Goal: Task Accomplishment & Management: Manage account settings

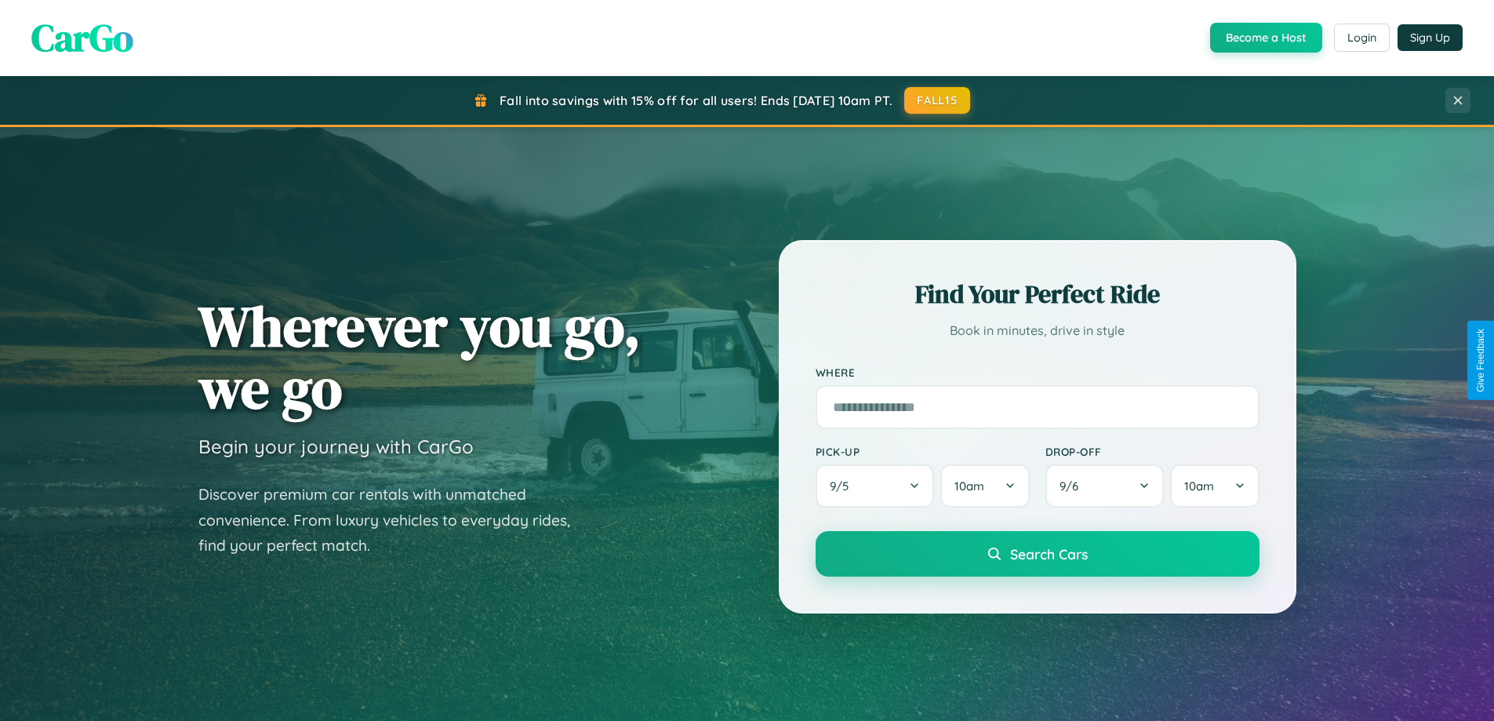
scroll to position [1079, 0]
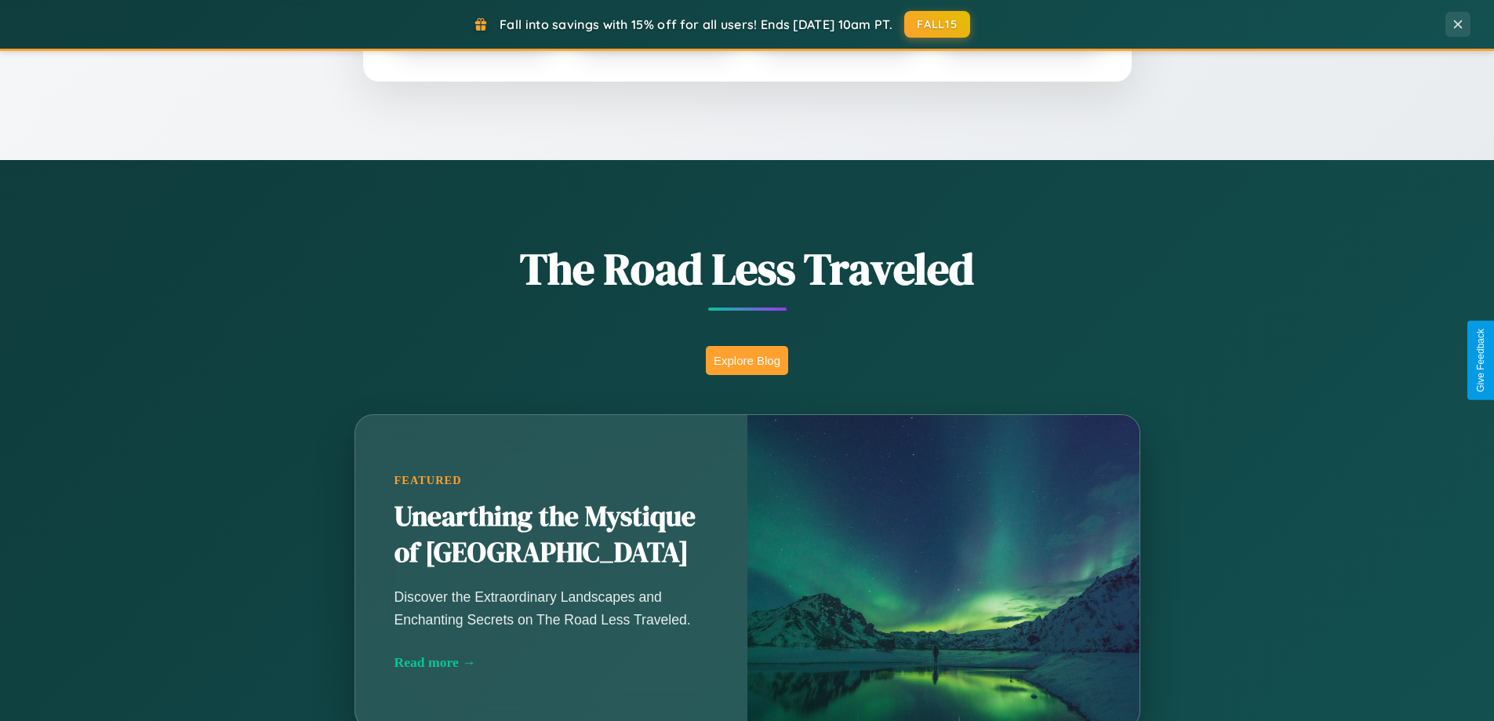
click at [747, 360] on button "Explore Blog" at bounding box center [747, 360] width 82 height 29
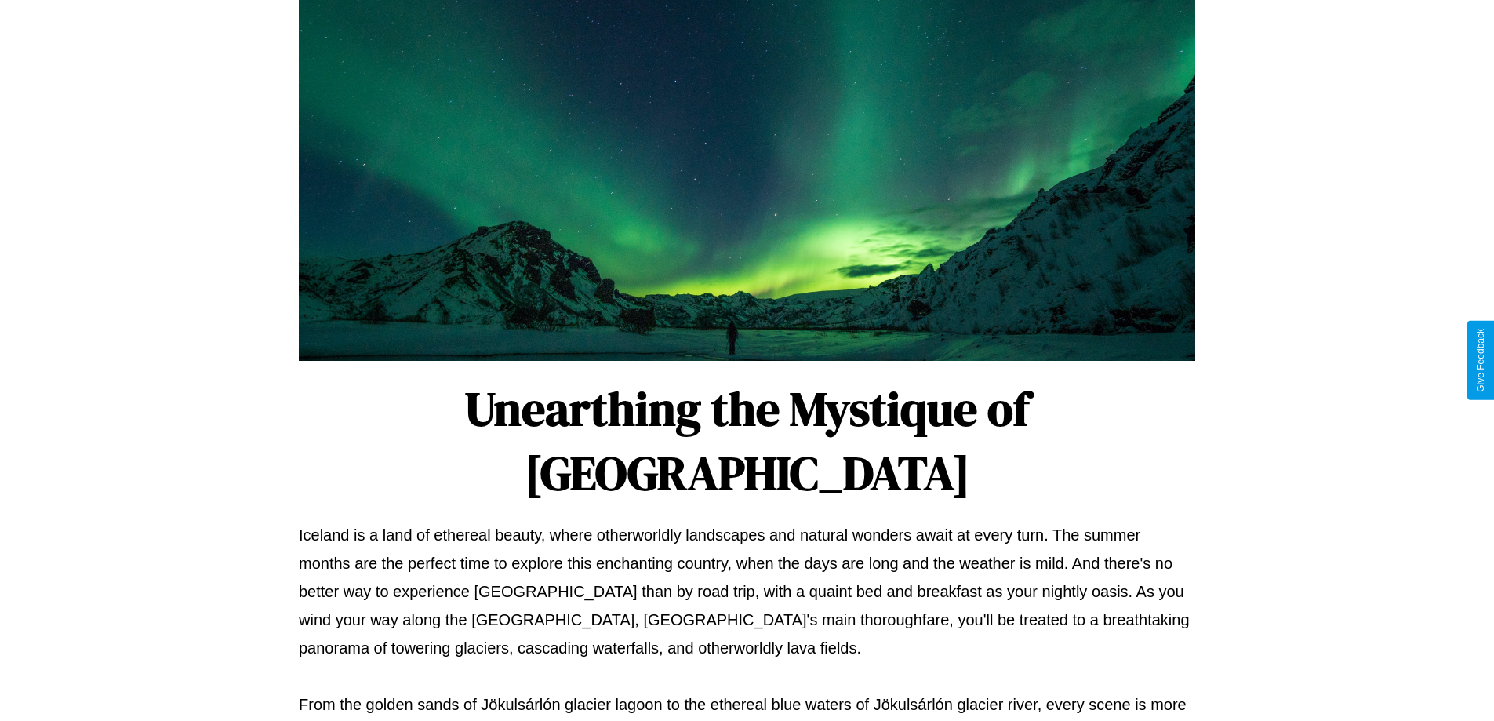
scroll to position [508, 0]
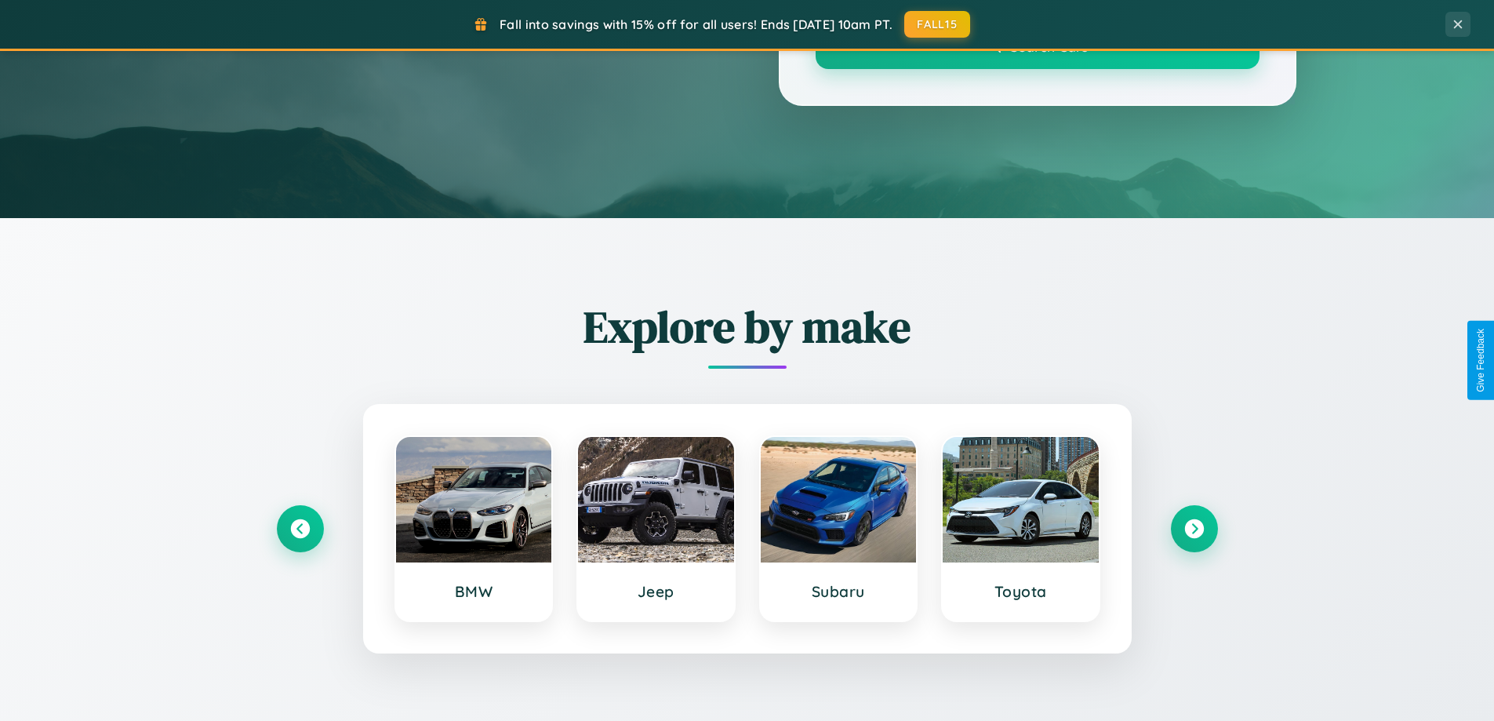
scroll to position [1079, 0]
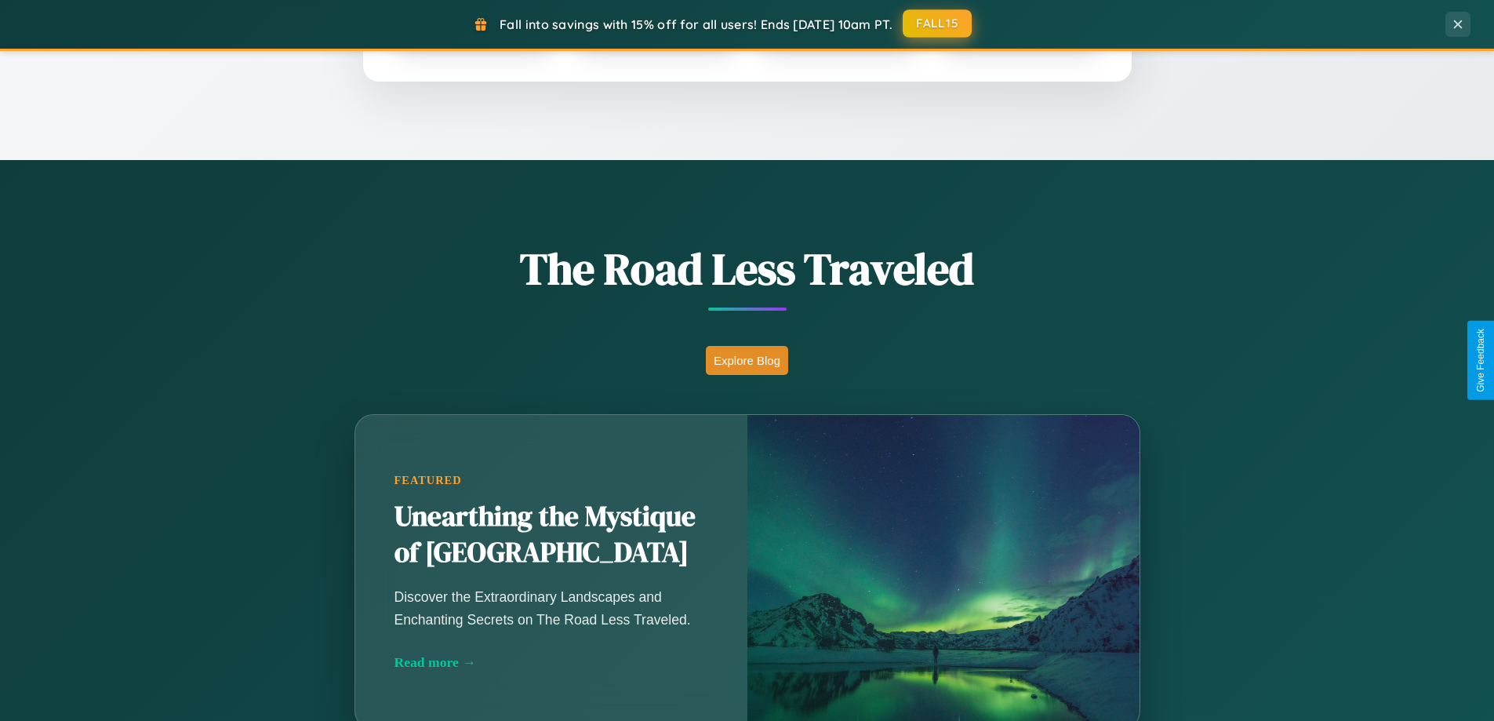
click at [938, 24] on button "FALL15" at bounding box center [937, 23] width 69 height 28
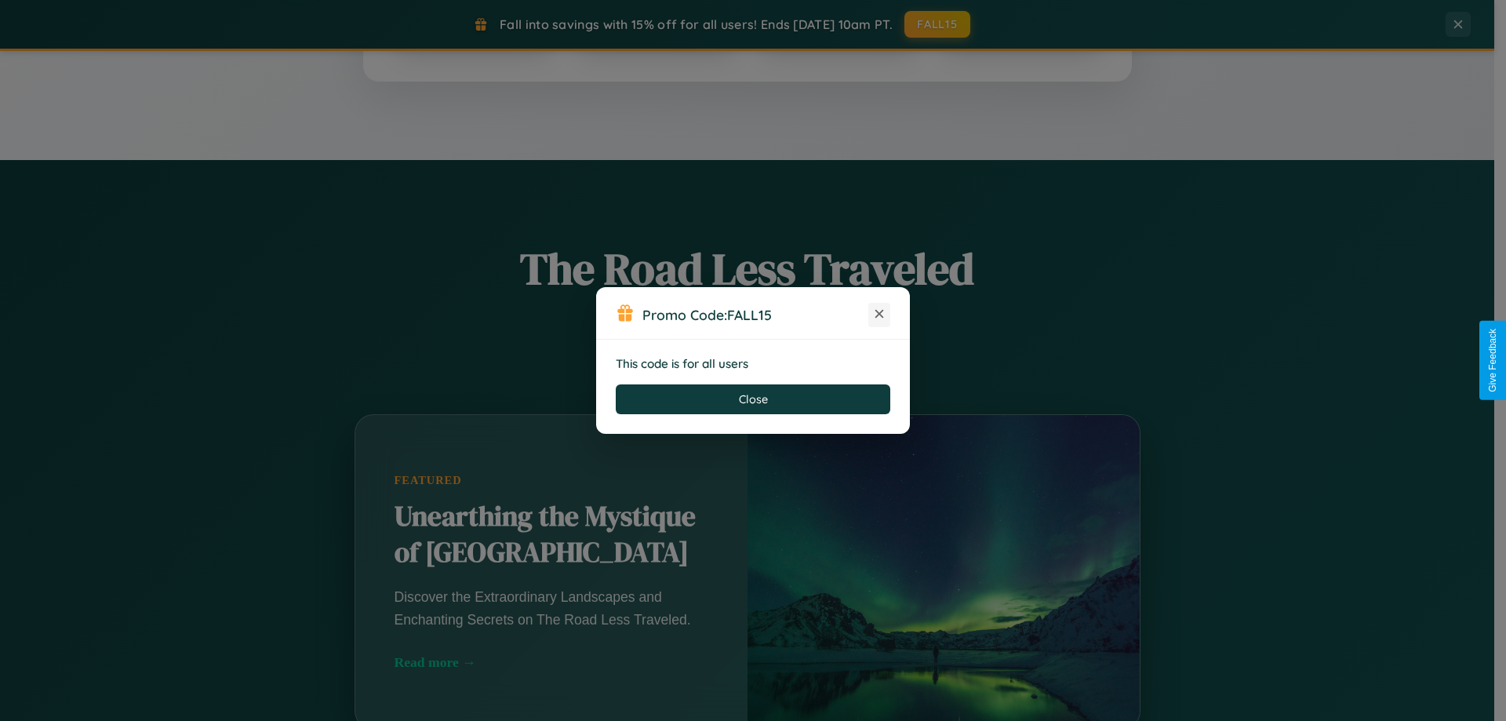
click at [879, 315] on icon at bounding box center [880, 314] width 16 height 16
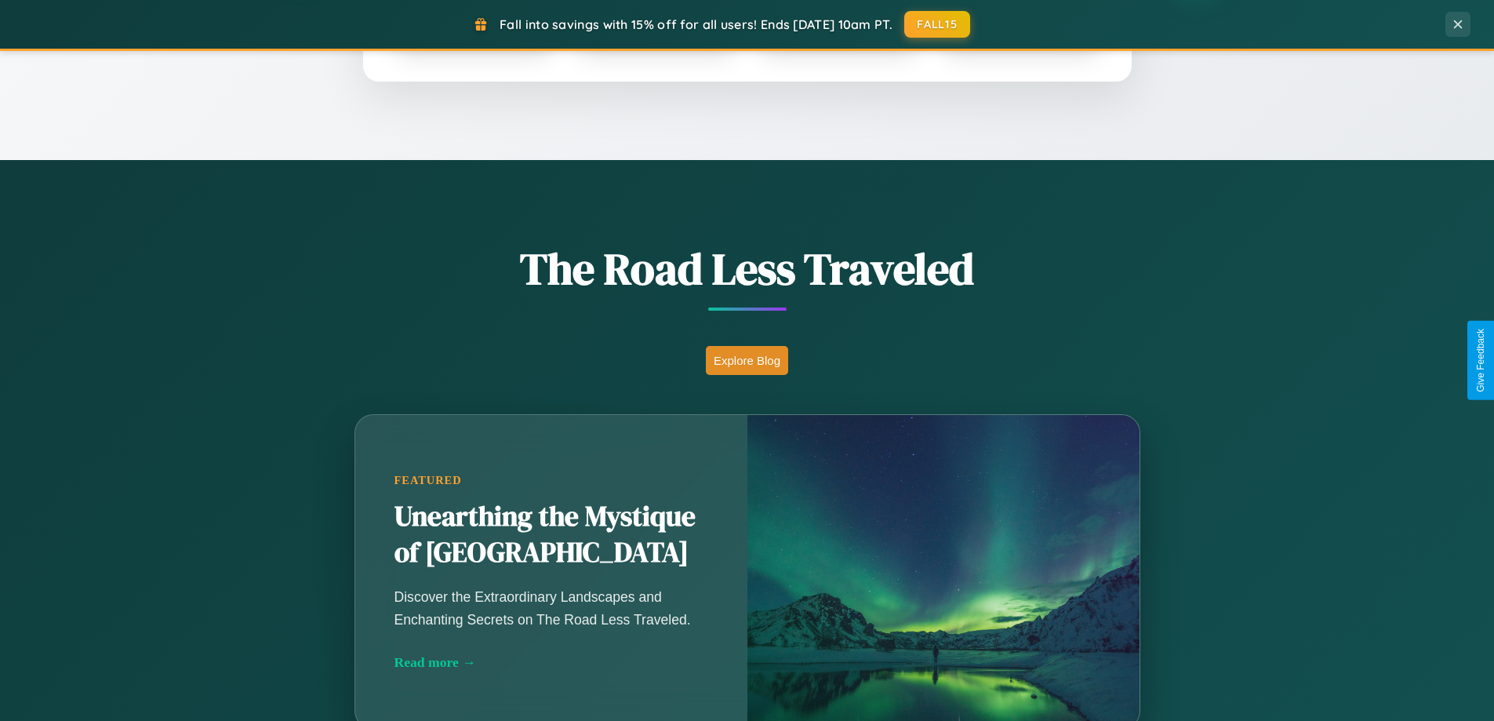
scroll to position [676, 0]
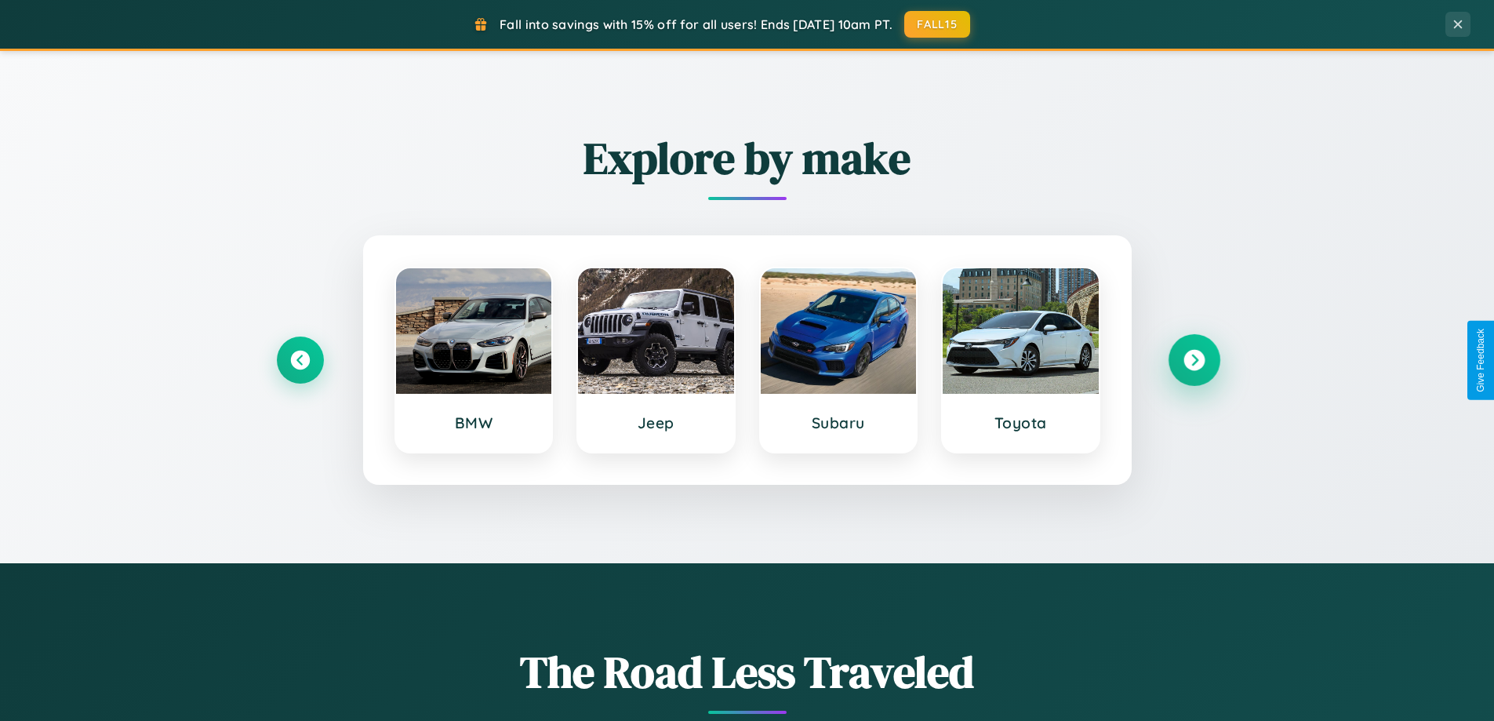
click at [1194, 360] on icon at bounding box center [1194, 360] width 21 height 21
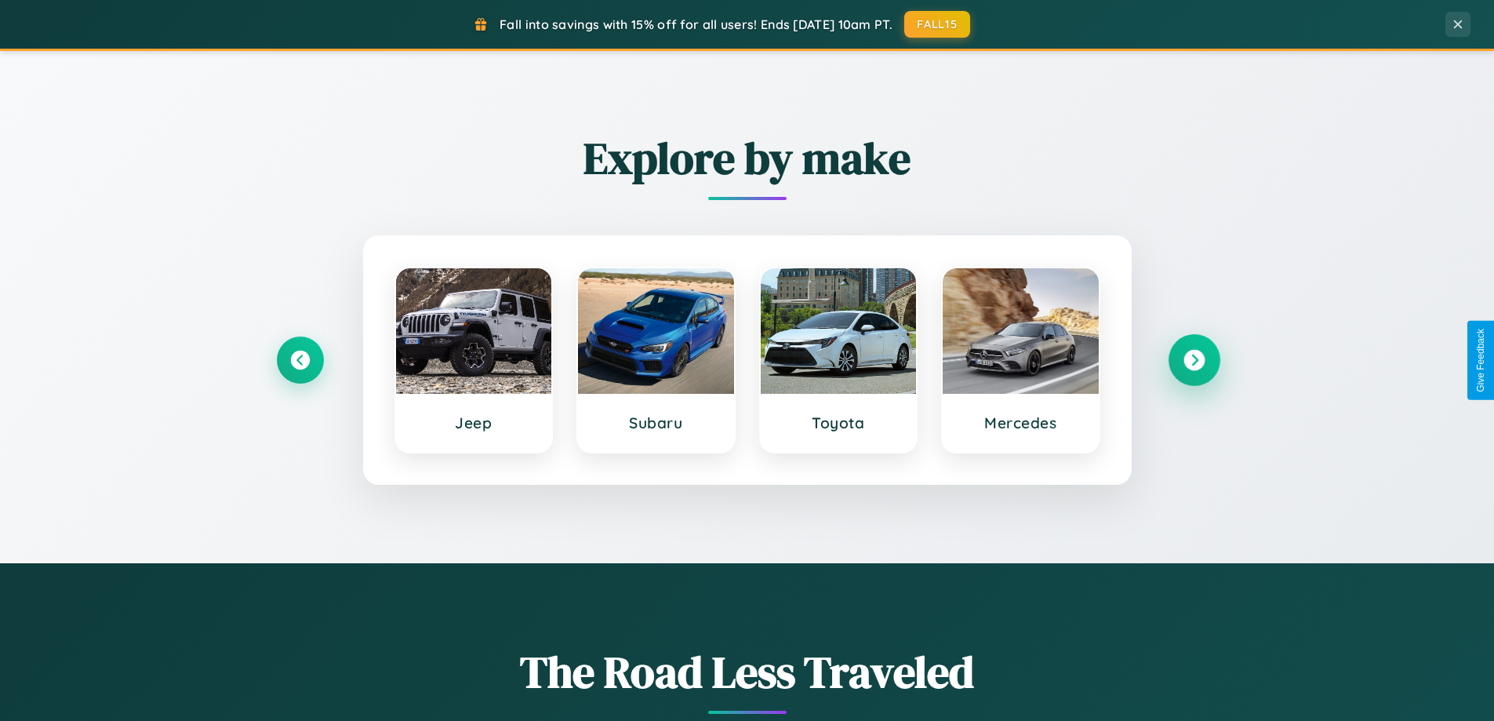
click at [1194, 360] on icon at bounding box center [1194, 360] width 21 height 21
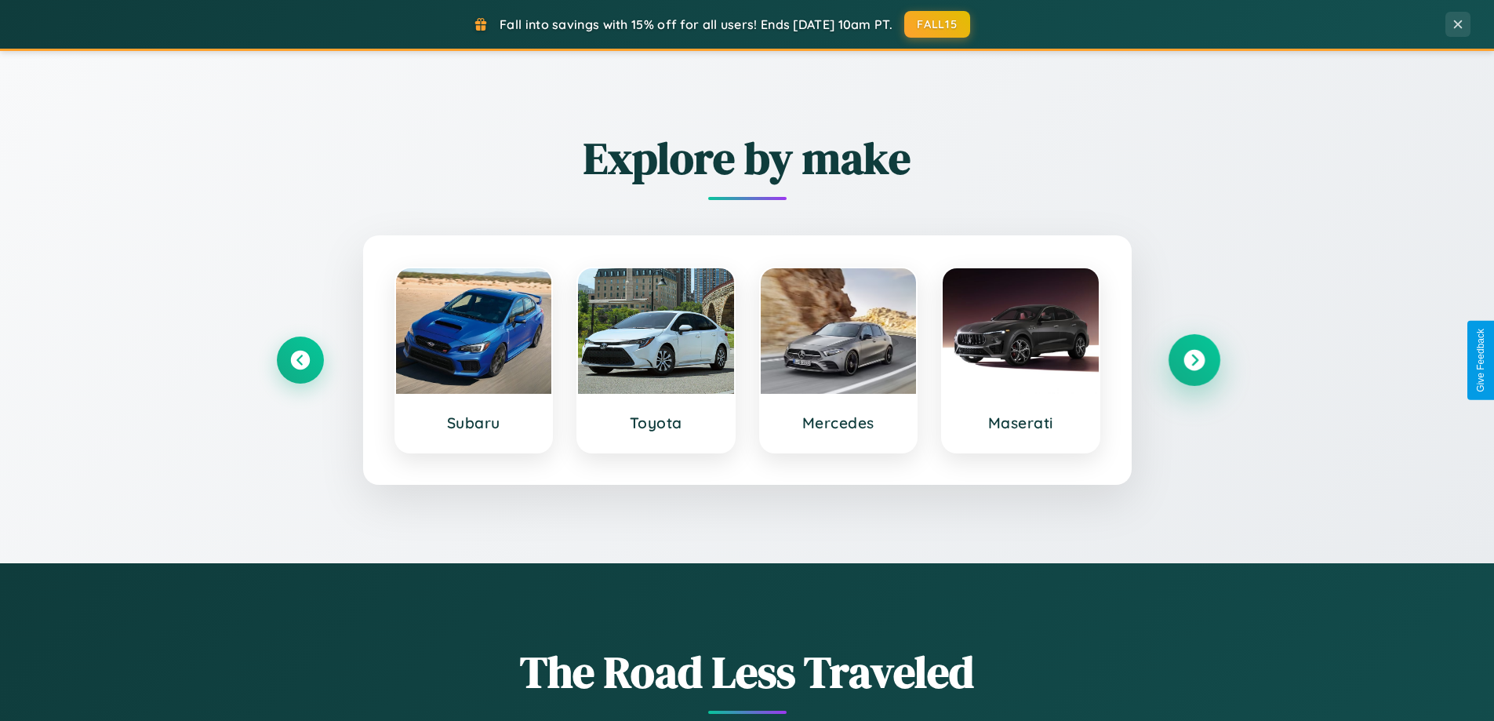
click at [1194, 360] on icon at bounding box center [1194, 360] width 21 height 21
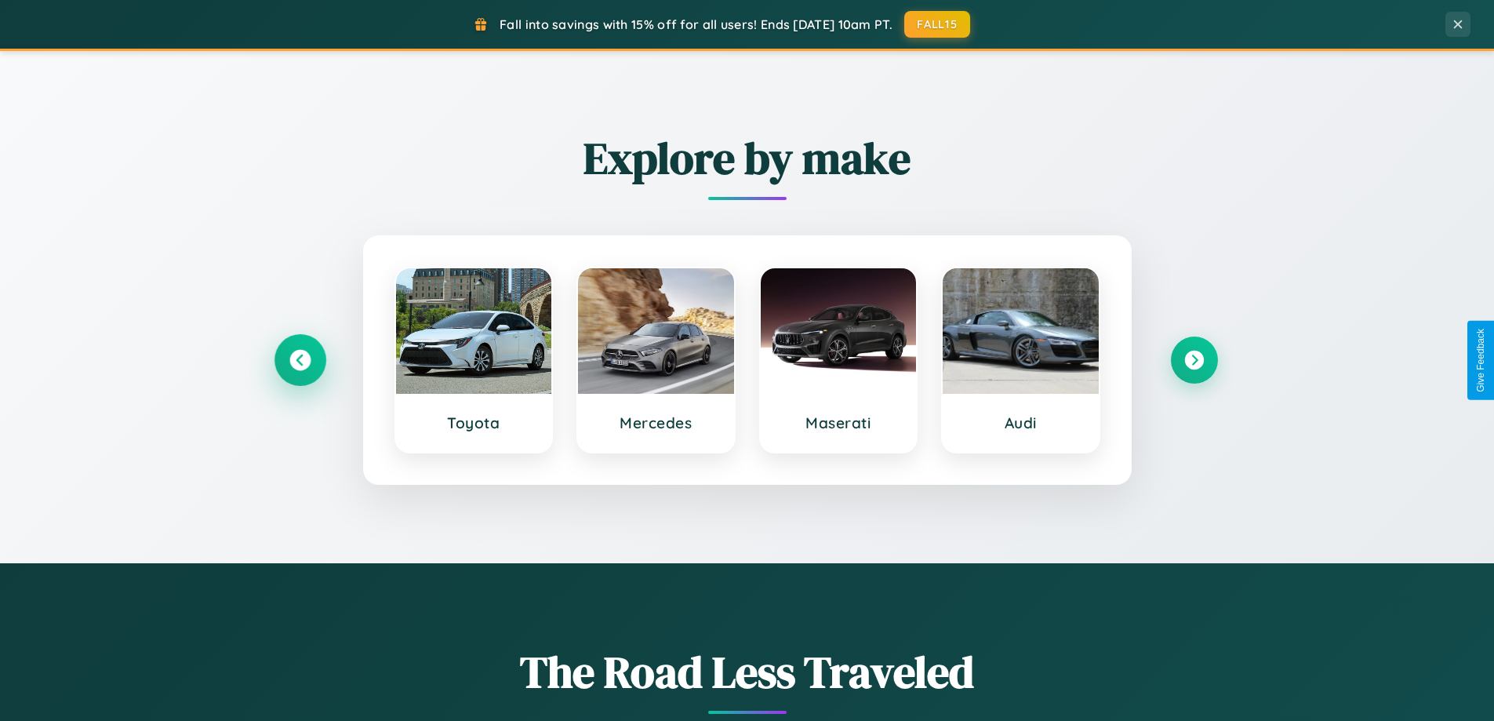
click at [300, 360] on icon at bounding box center [299, 360] width 21 height 21
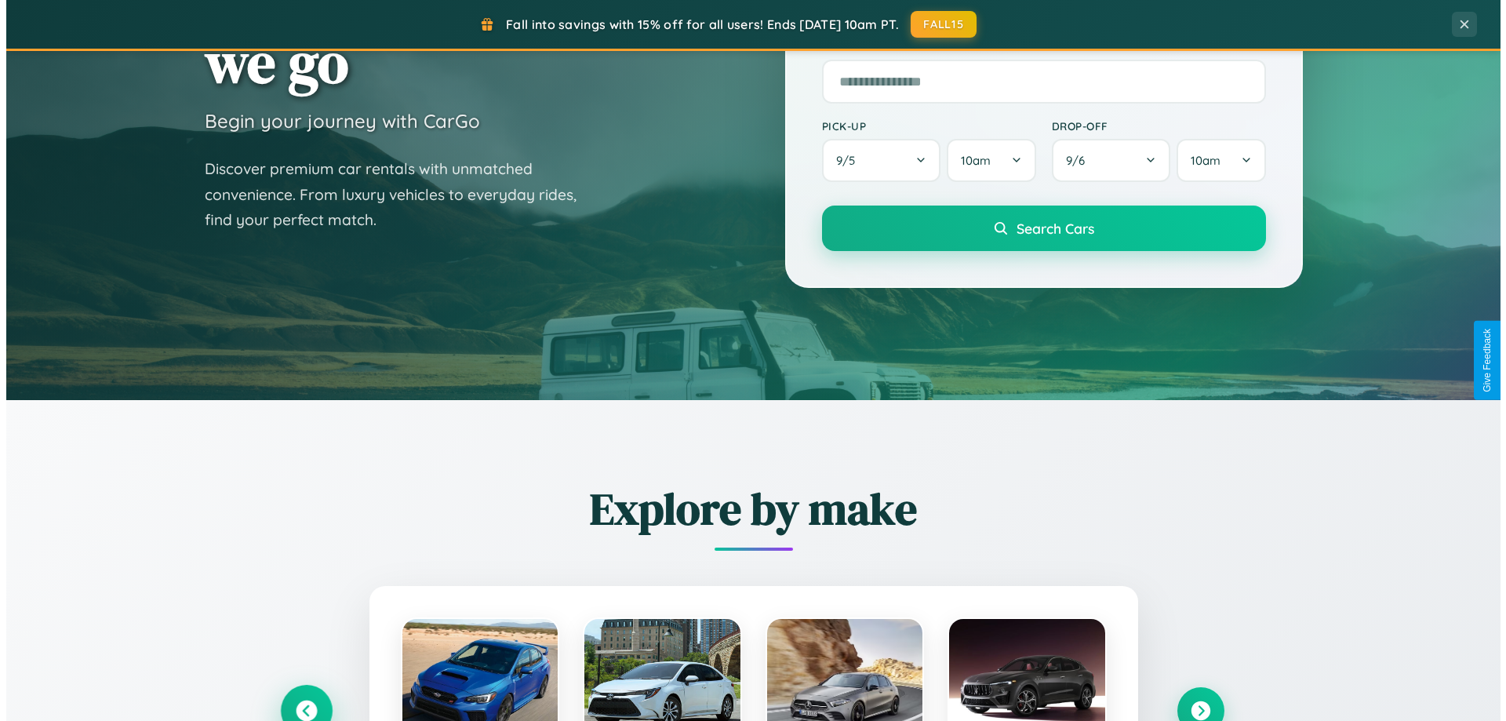
scroll to position [0, 0]
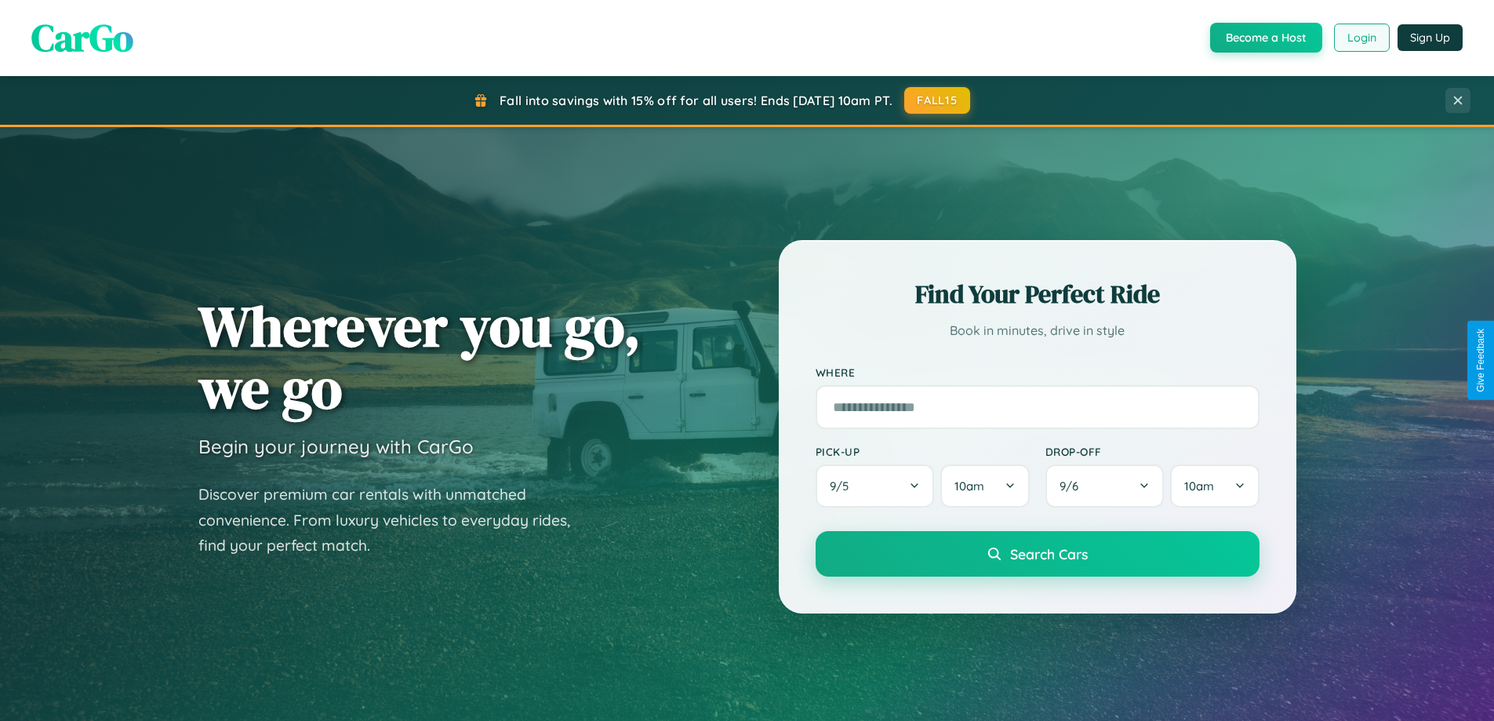
click at [1361, 38] on button "Login" at bounding box center [1362, 38] width 56 height 28
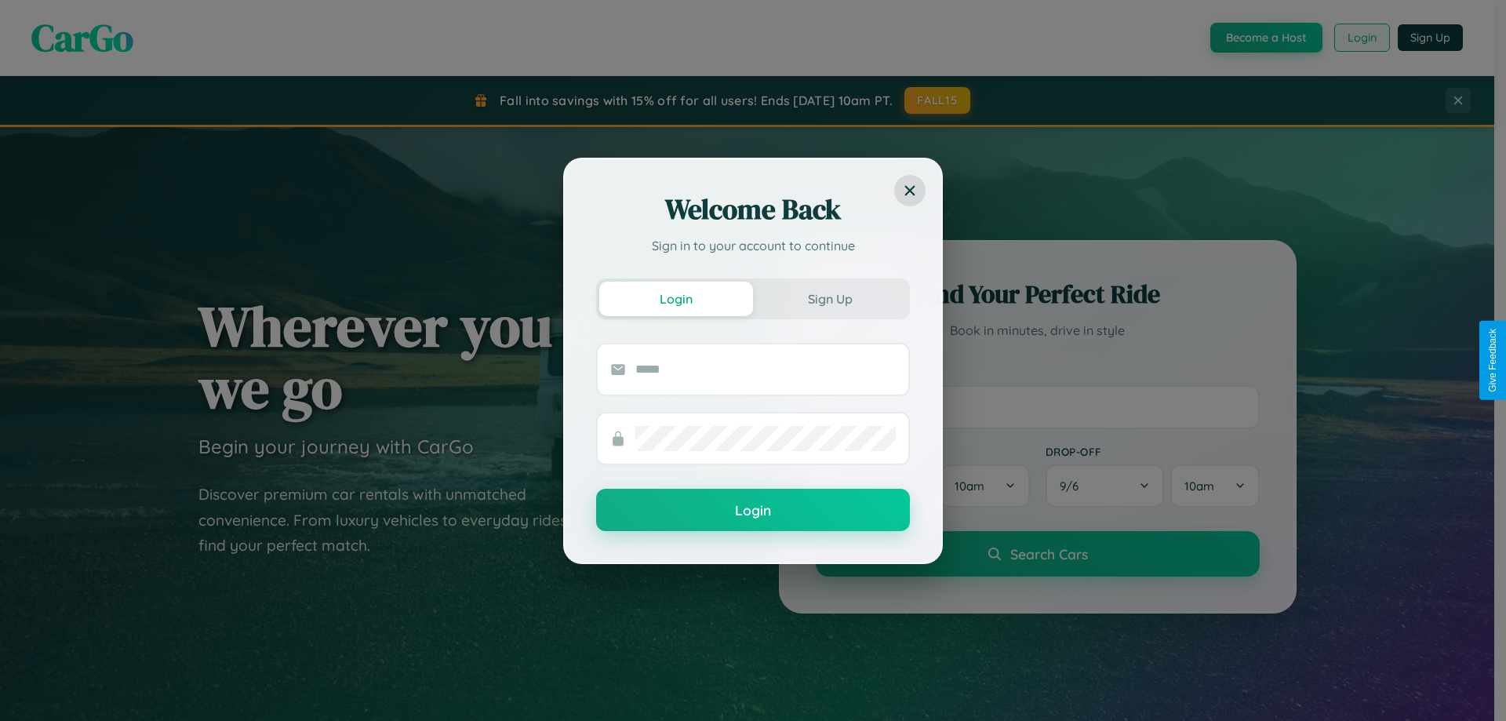
scroll to position [3018, 0]
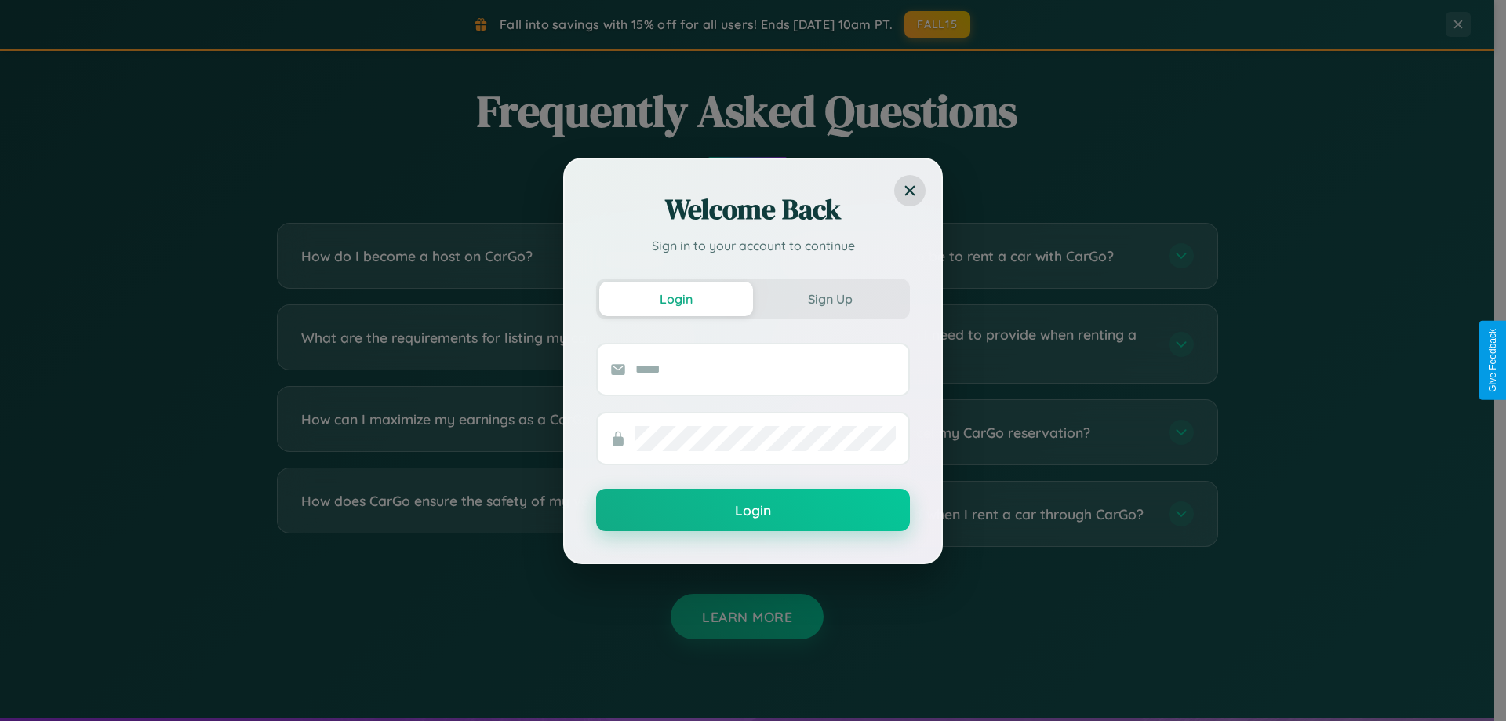
click at [990, 256] on div "Welcome Back Sign in to your account to continue Login Sign Up Login" at bounding box center [753, 360] width 1506 height 721
click at [504, 344] on div "Welcome Back Sign in to your account to continue Login Sign Up Login" at bounding box center [753, 360] width 1506 height 721
click at [990, 256] on div "Welcome Back Sign in to your account to continue Login Sign Up Login" at bounding box center [753, 360] width 1506 height 721
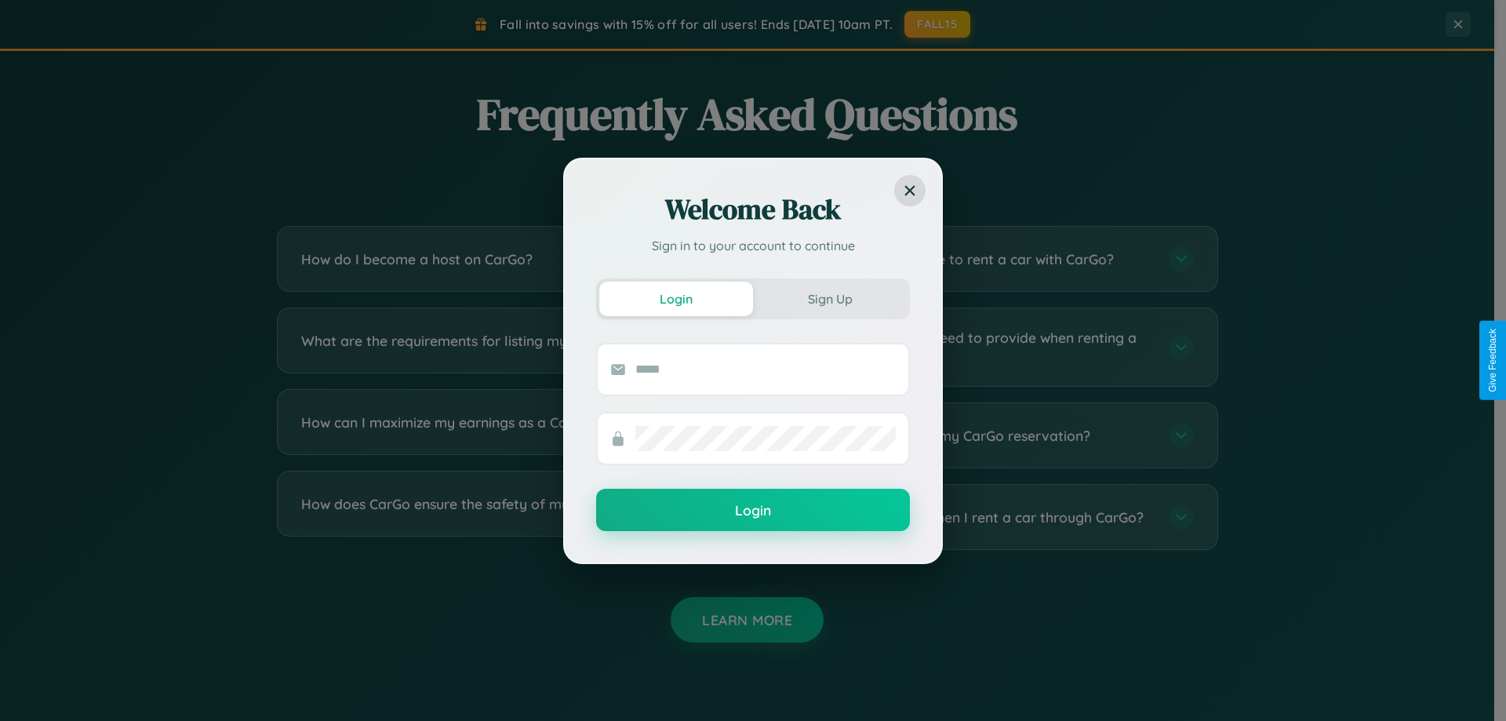
scroll to position [46, 0]
